Goal: Transaction & Acquisition: Download file/media

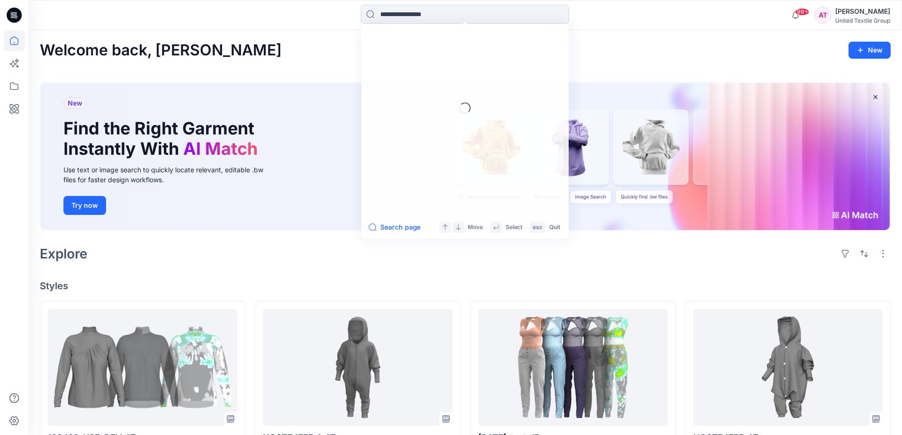
click at [427, 13] on input at bounding box center [465, 14] width 208 height 19
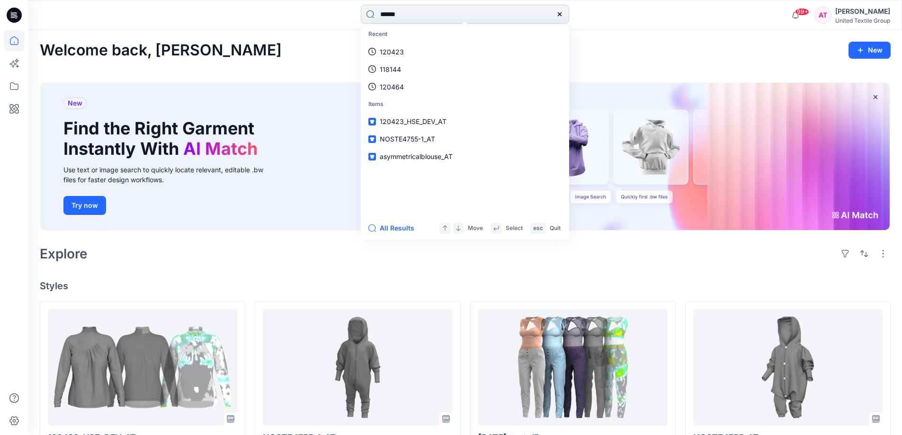
type input "******"
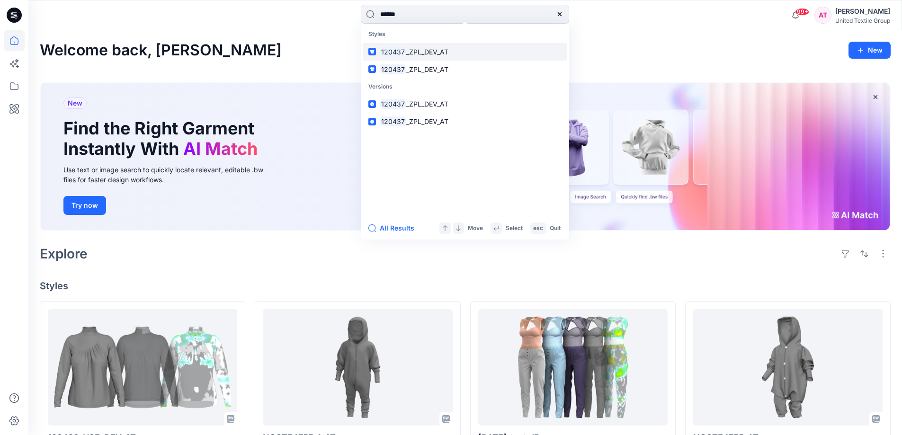
click at [429, 53] on span "_ZPL_DEV_AT" at bounding box center [427, 52] width 42 height 8
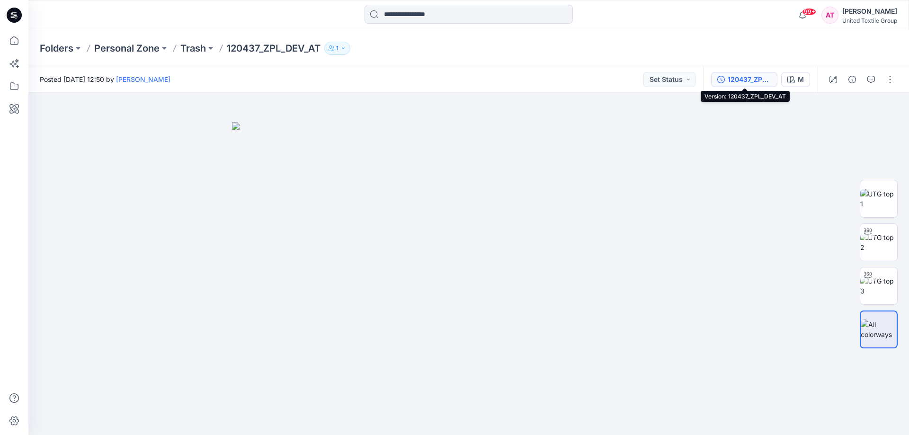
click at [742, 80] on div "120437_ZPL_DEV_AT" at bounding box center [750, 79] width 44 height 10
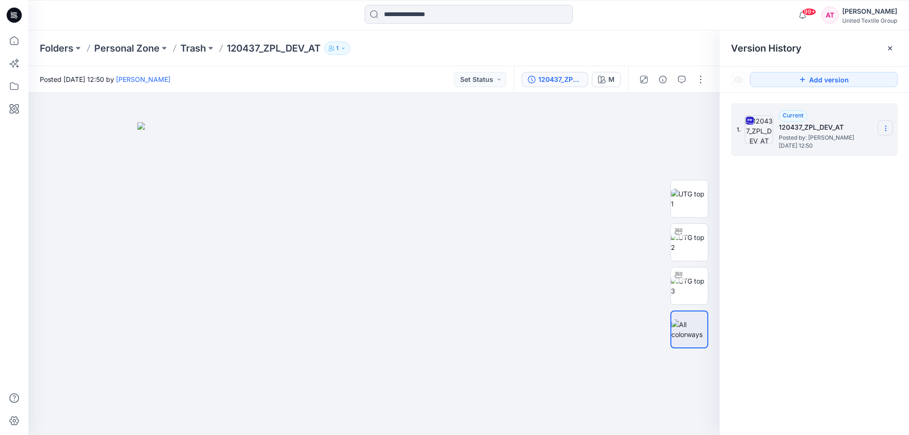
click at [884, 129] on icon at bounding box center [886, 129] width 8 height 8
click at [846, 144] on span "Download Source BW File" at bounding box center [838, 146] width 80 height 11
